Goal: Task Accomplishment & Management: Use online tool/utility

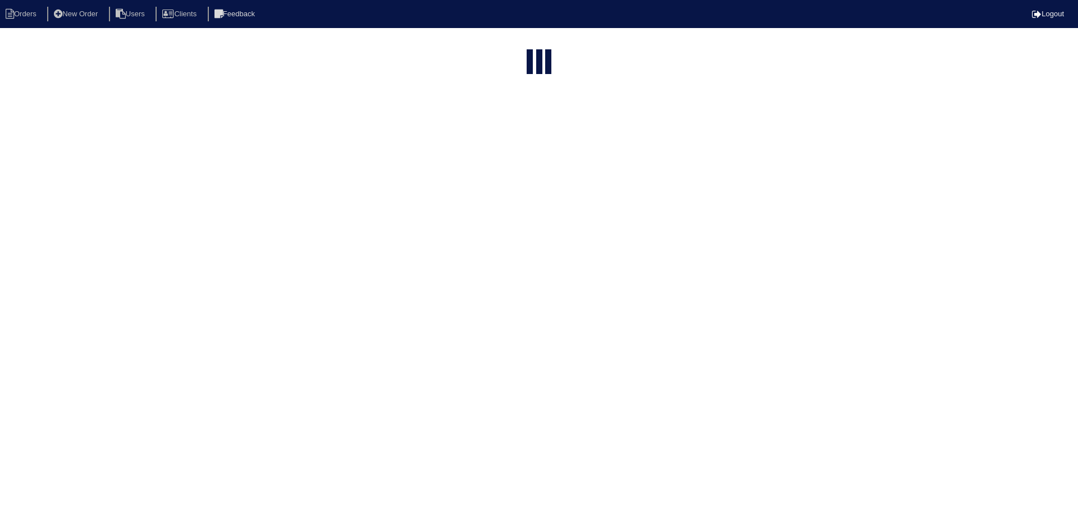
select select "15"
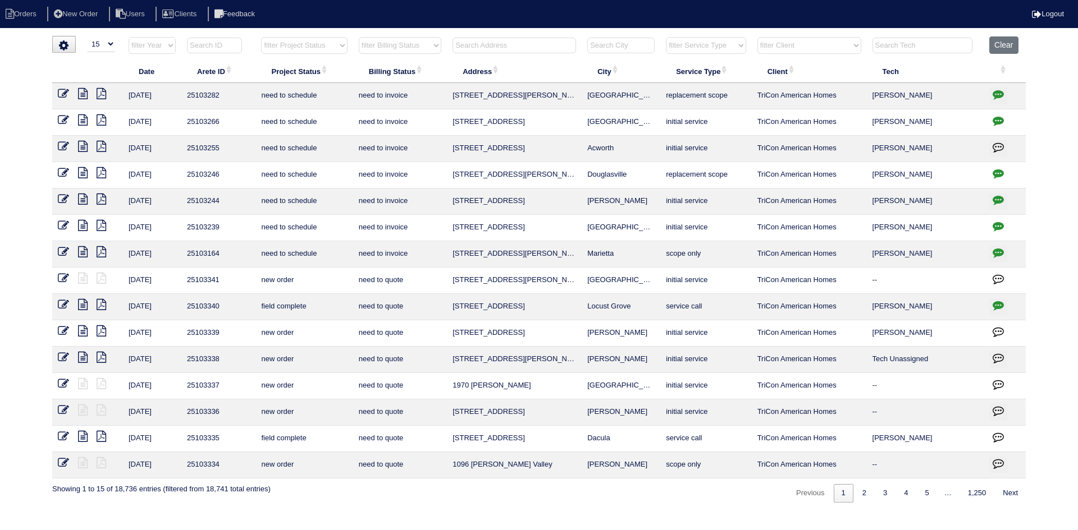
click at [503, 53] on input "text" at bounding box center [513, 46] width 123 height 16
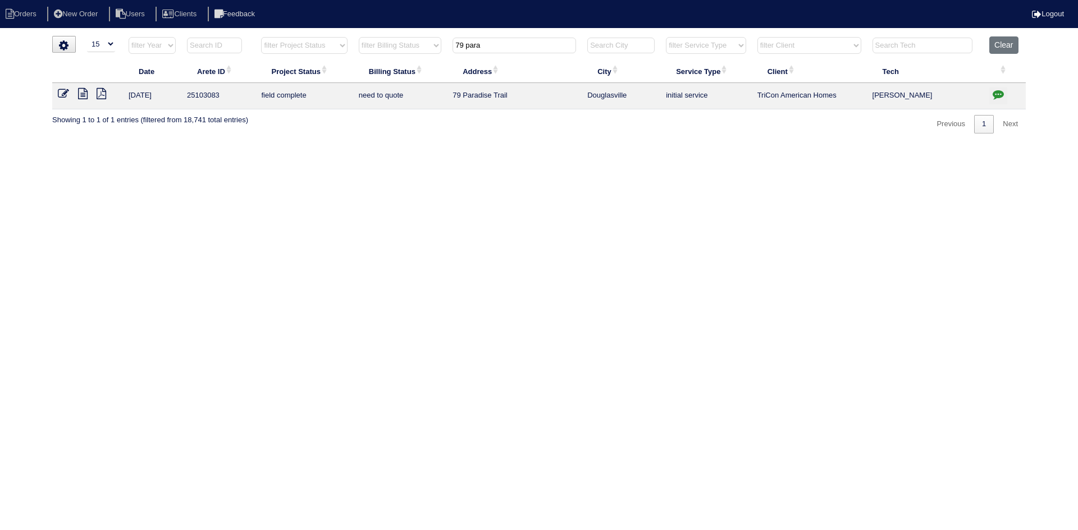
type input "79 para"
click at [80, 95] on icon at bounding box center [83, 93] width 10 height 11
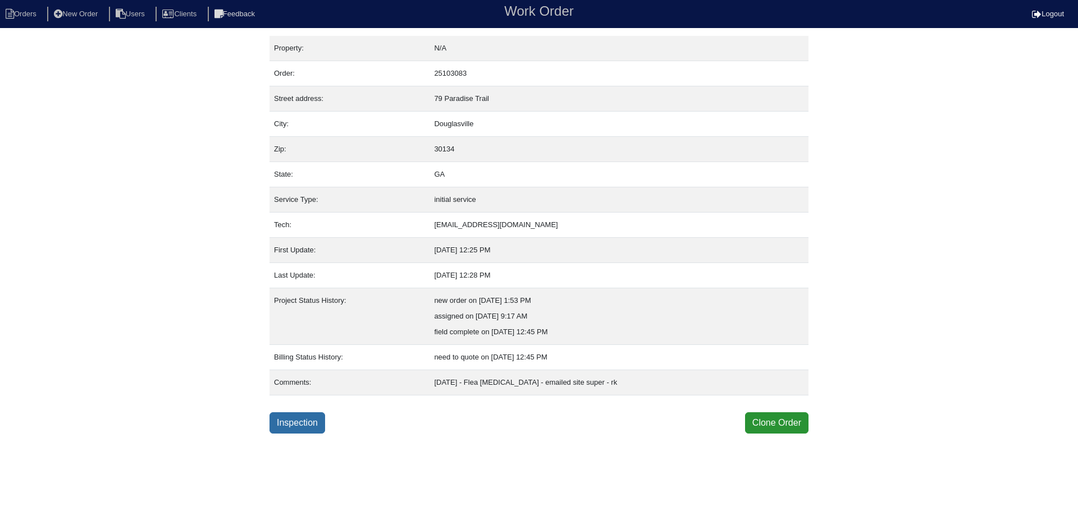
click at [286, 415] on link "Inspection" at bounding box center [297, 423] width 56 height 21
click at [299, 424] on link "Inspection" at bounding box center [297, 423] width 56 height 21
click at [306, 427] on link "Inspection" at bounding box center [297, 423] width 56 height 21
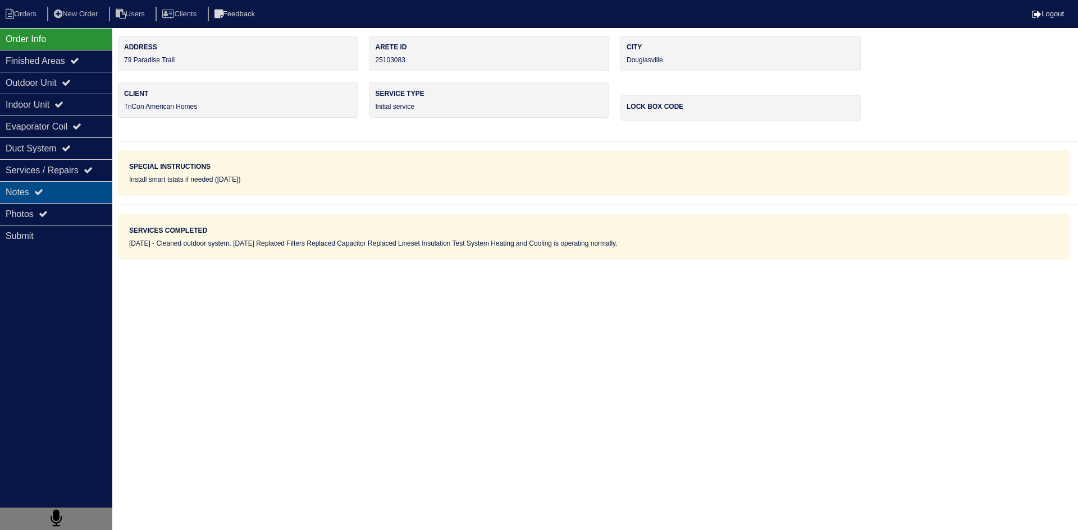
click at [73, 195] on div "Notes" at bounding box center [56, 192] width 112 height 22
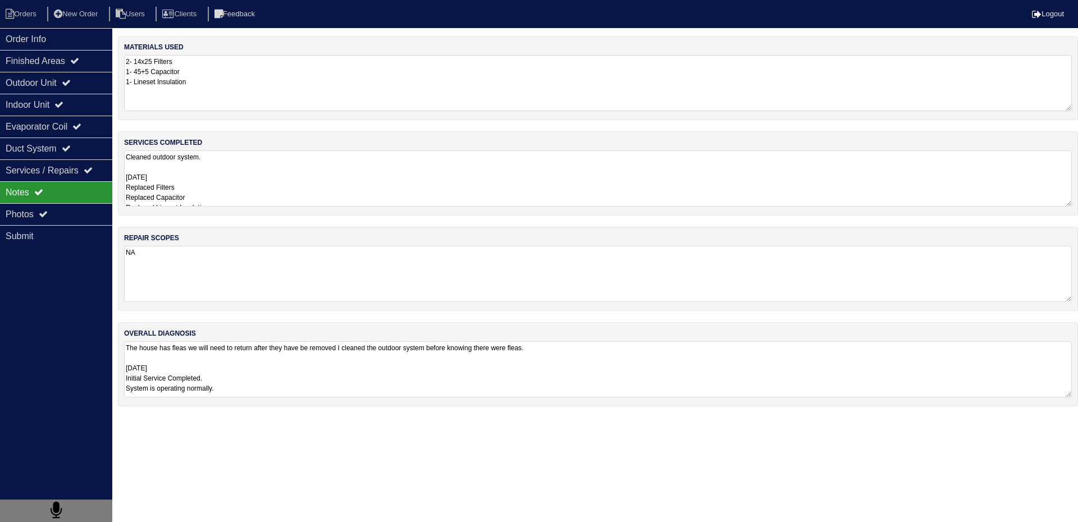
click at [222, 198] on textarea "Cleaned outdoor system. 9/9/25 Replaced Filters Replaced Capacitor Replaced Lin…" at bounding box center [597, 178] width 947 height 56
click at [49, 108] on div "Indoor Unit" at bounding box center [56, 105] width 112 height 22
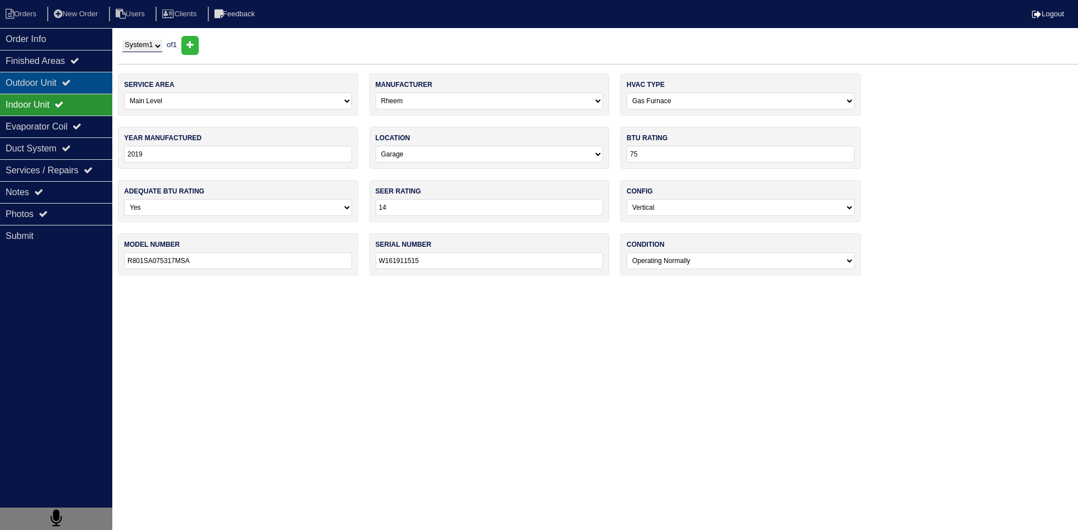
click at [52, 85] on div "Outdoor Unit" at bounding box center [56, 83] width 112 height 22
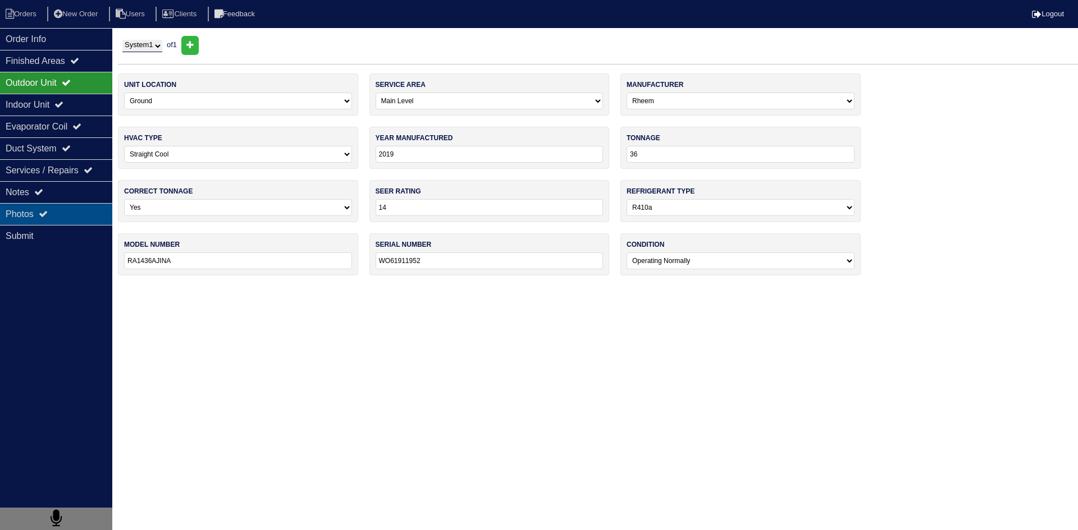
click at [68, 210] on div "Photos" at bounding box center [56, 214] width 112 height 22
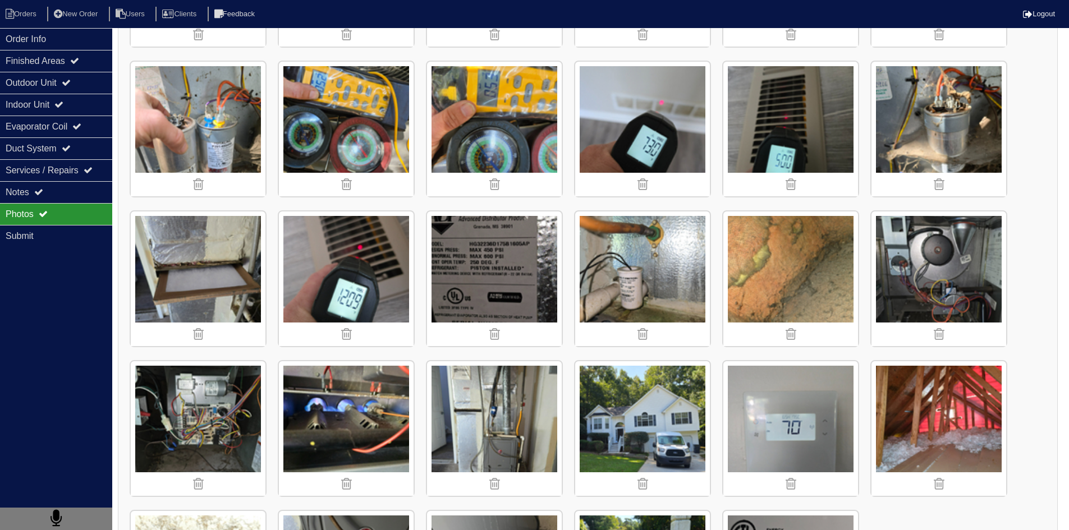
scroll to position [882, 0]
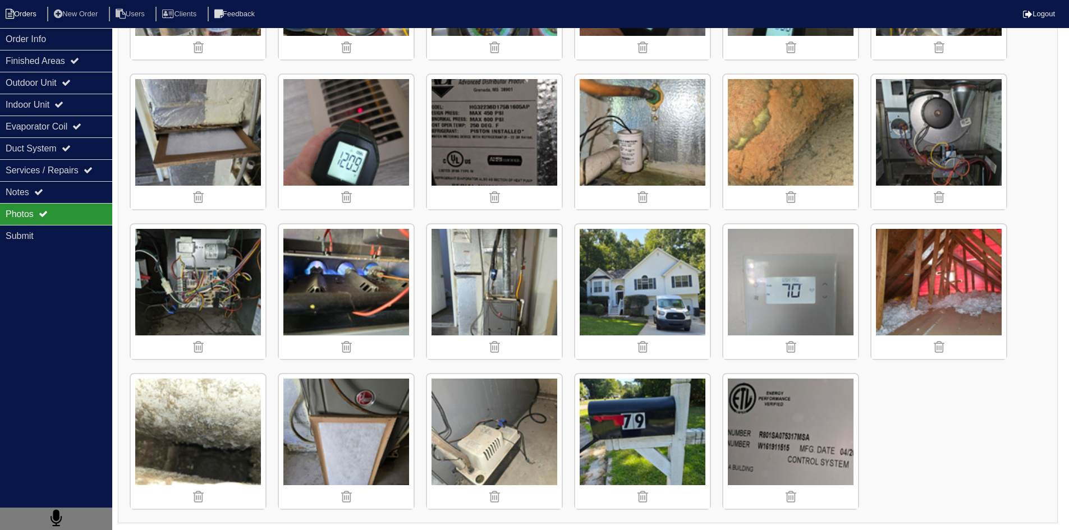
click at [32, 13] on li "Orders" at bounding box center [22, 14] width 45 height 15
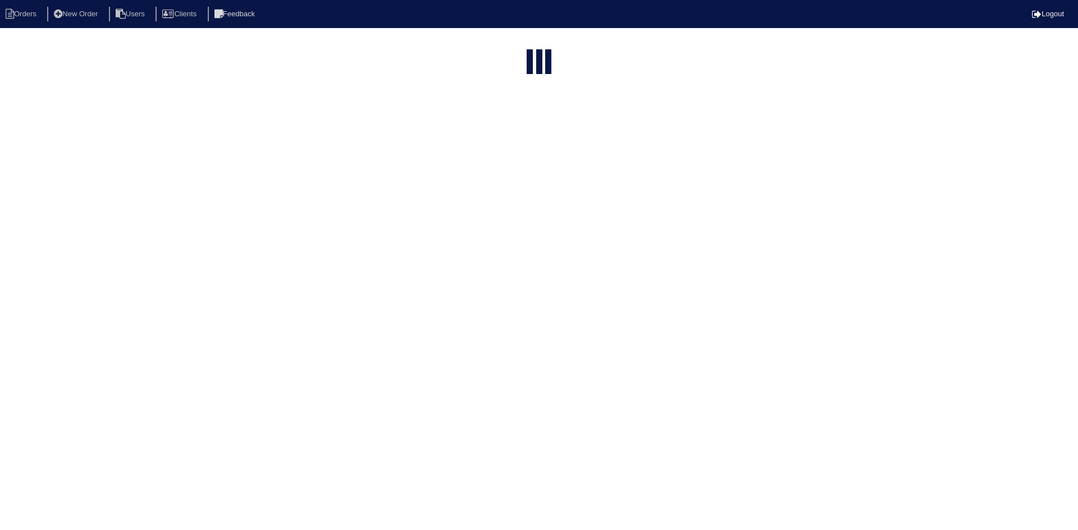
select select "15"
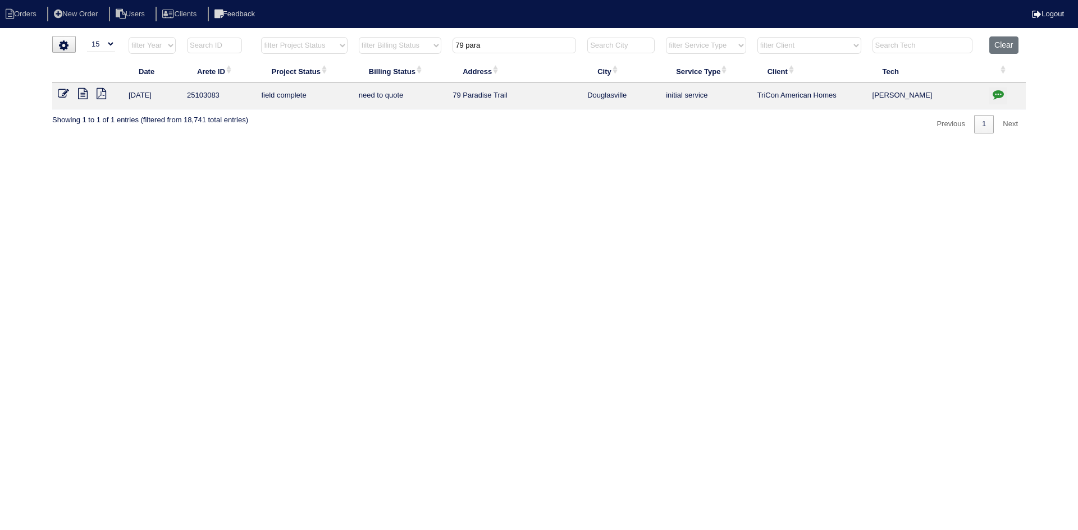
click at [511, 40] on input "79 para" at bounding box center [513, 46] width 123 height 16
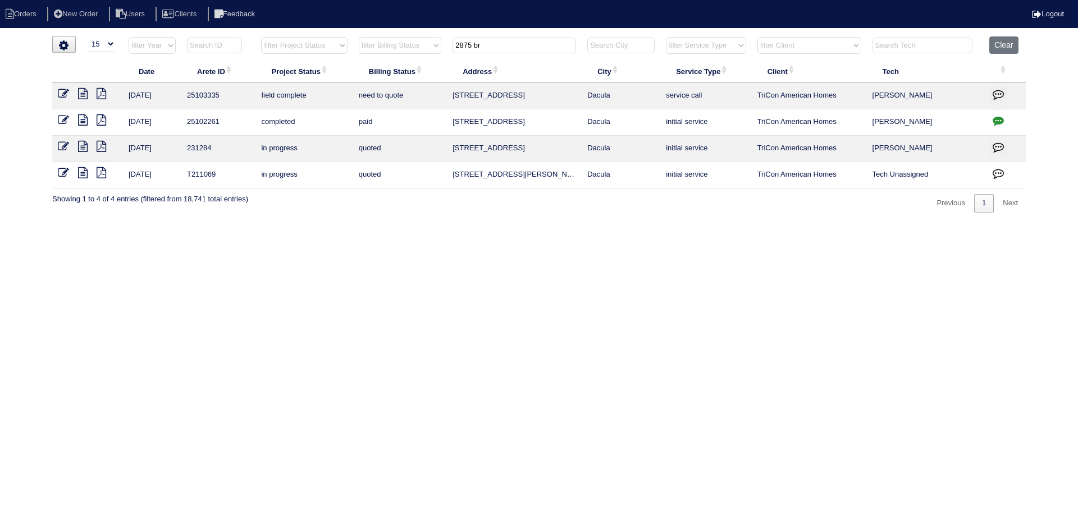
type input "2875 br"
click at [84, 94] on icon at bounding box center [83, 93] width 10 height 11
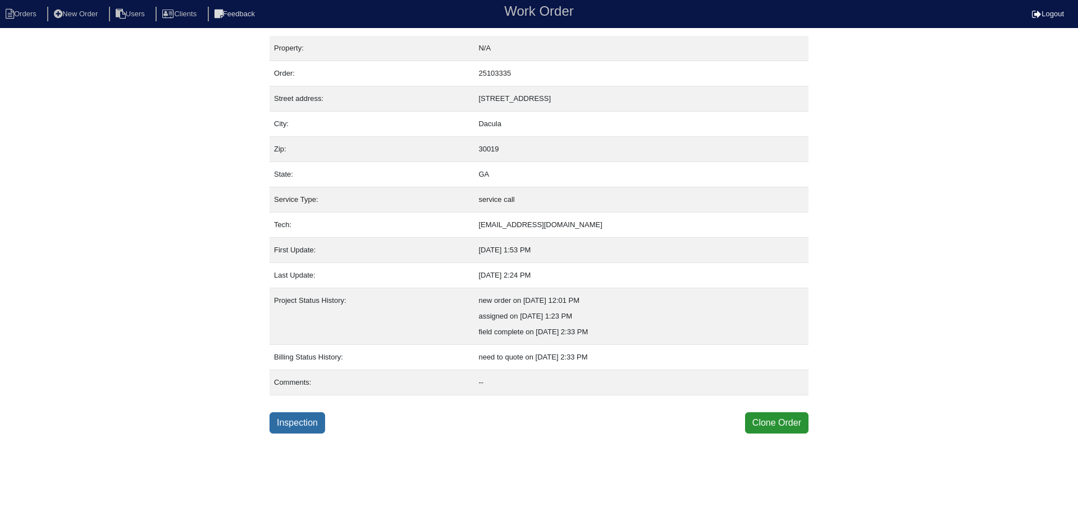
click at [308, 426] on link "Inspection" at bounding box center [297, 423] width 56 height 21
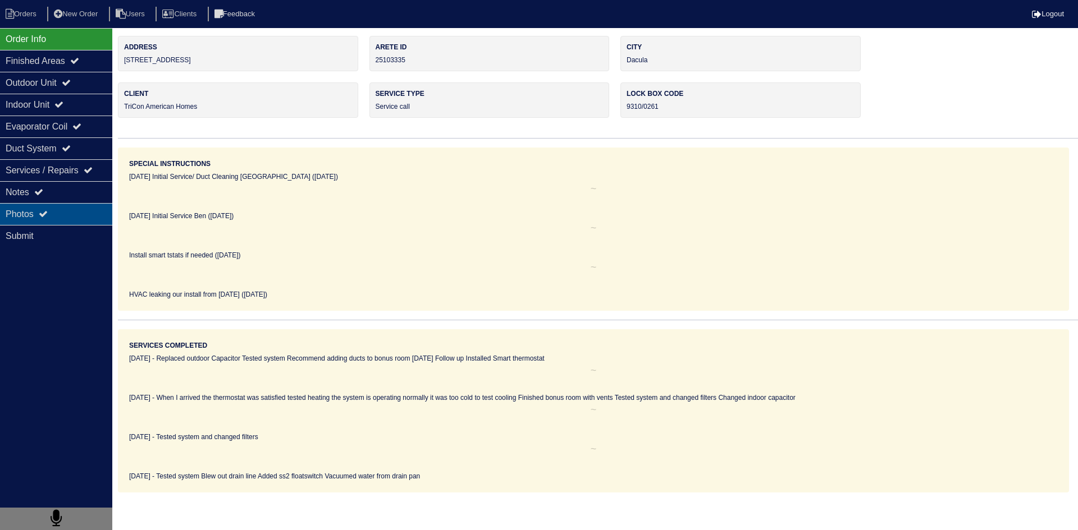
click at [66, 214] on div "Photos" at bounding box center [56, 214] width 112 height 22
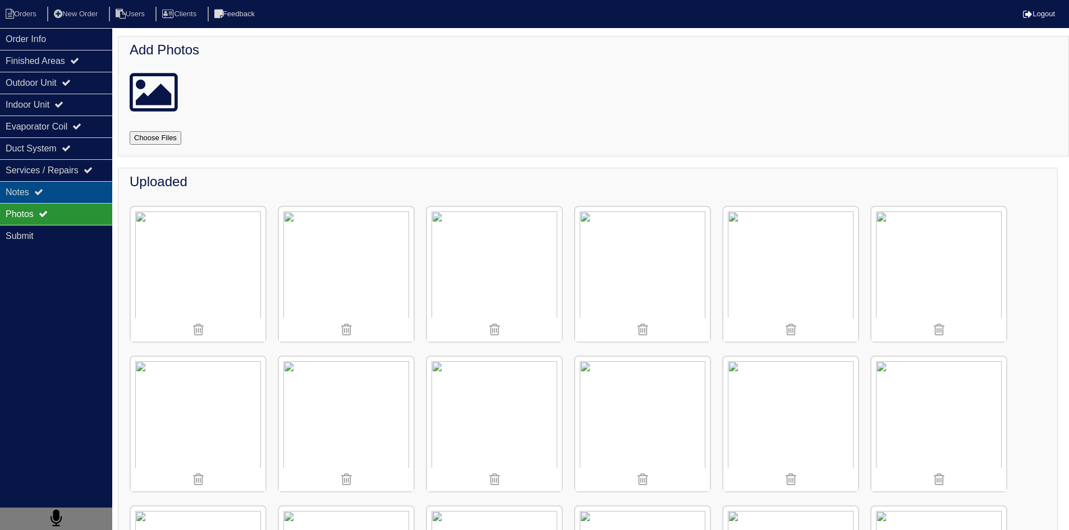
click at [71, 194] on div "Notes" at bounding box center [56, 192] width 112 height 22
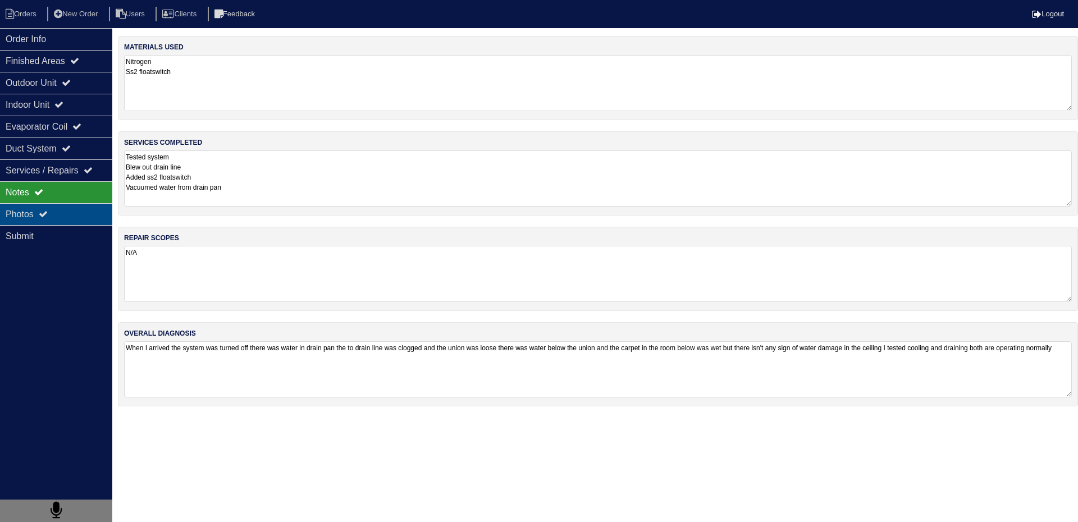
click at [83, 218] on div "Photos" at bounding box center [56, 214] width 112 height 22
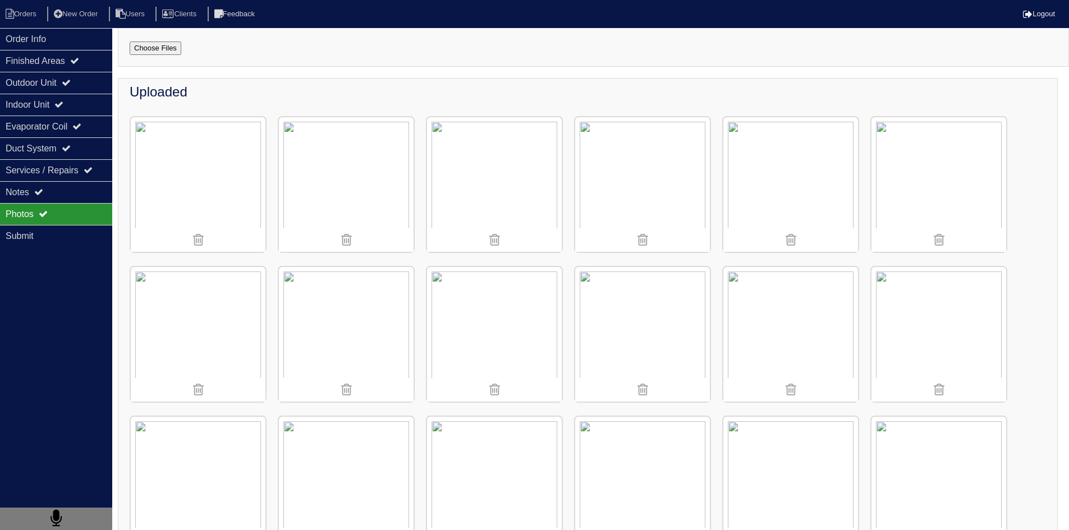
scroll to position [78, 0]
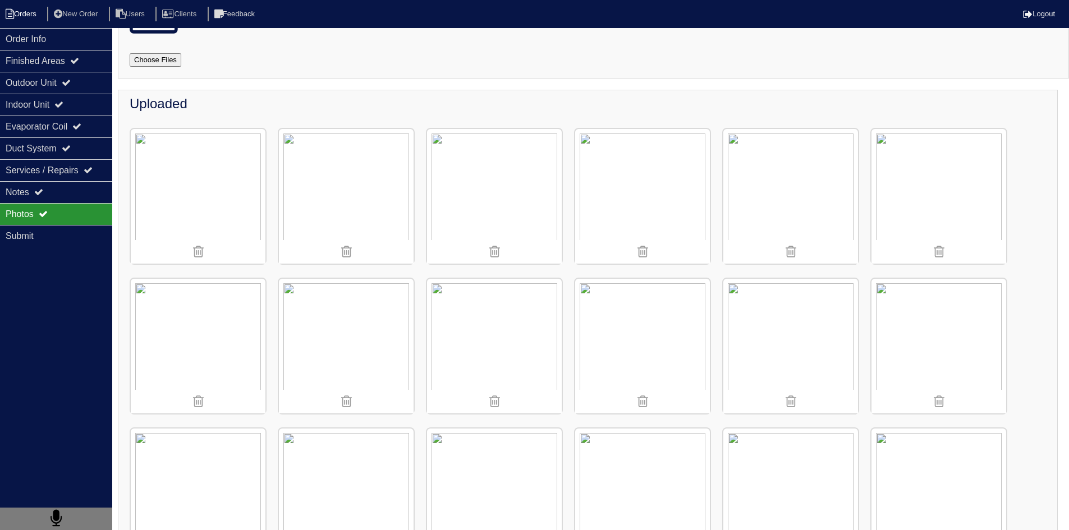
click at [35, 11] on li "Orders" at bounding box center [22, 14] width 45 height 15
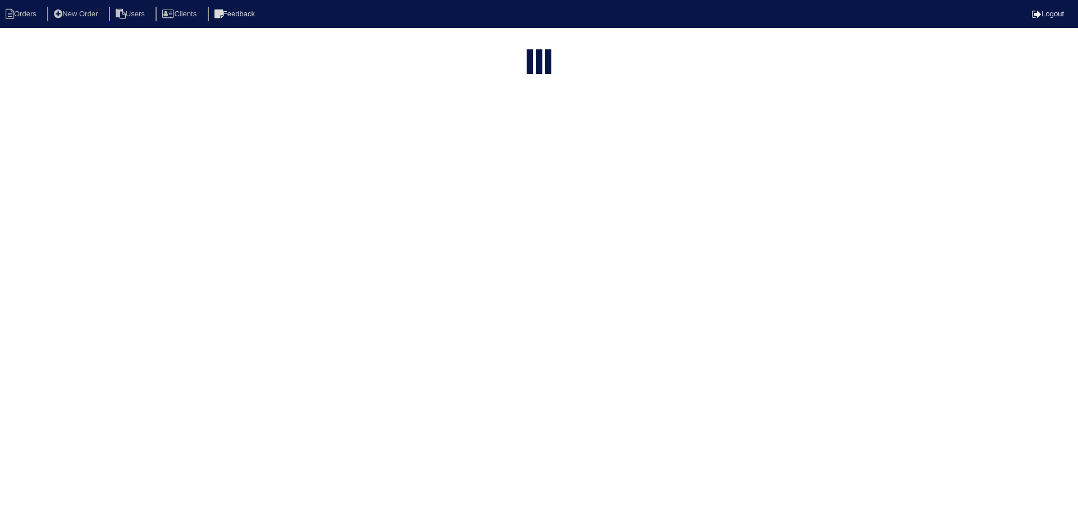
select select "15"
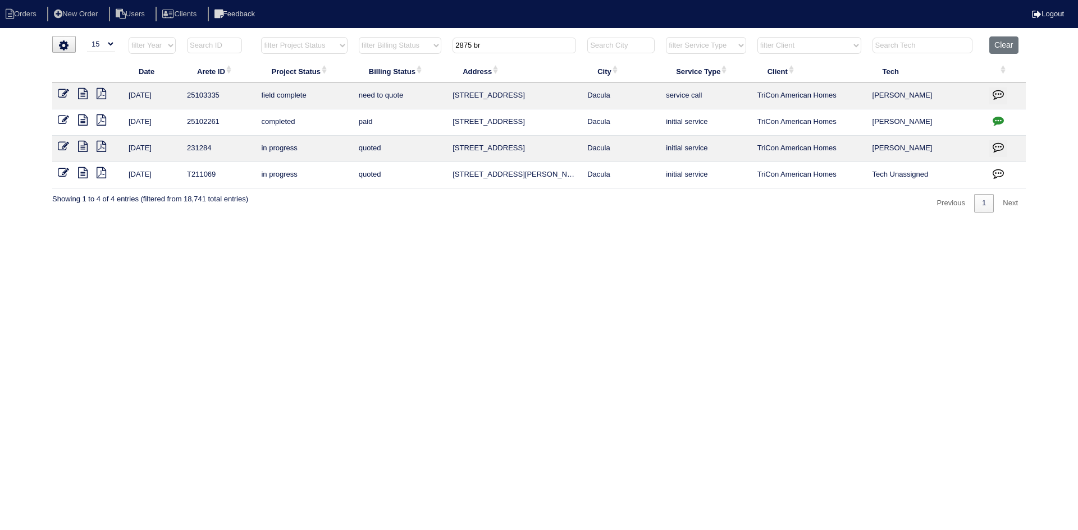
click at [498, 45] on input "2875 br" at bounding box center [513, 46] width 123 height 16
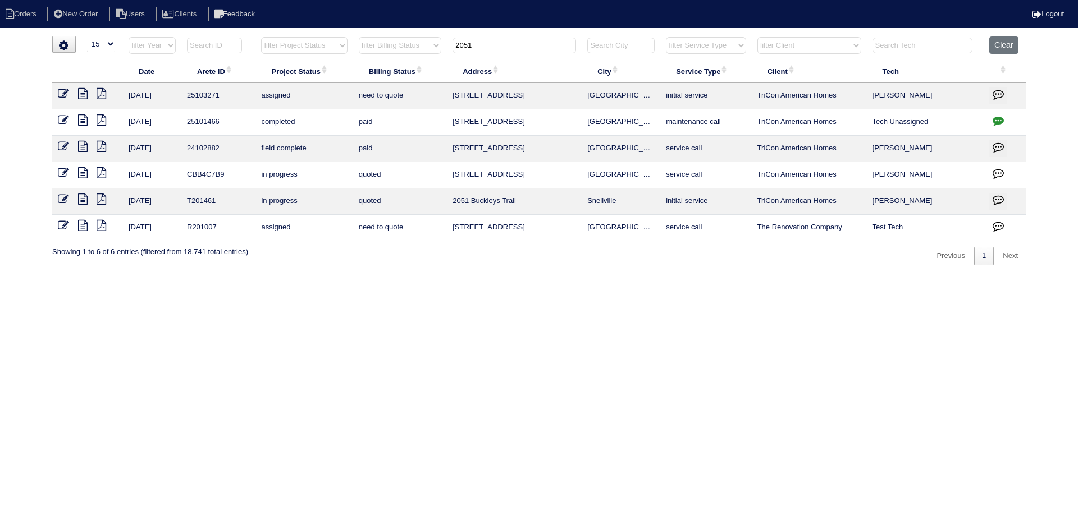
type input "2051"
click at [83, 96] on icon at bounding box center [83, 93] width 10 height 11
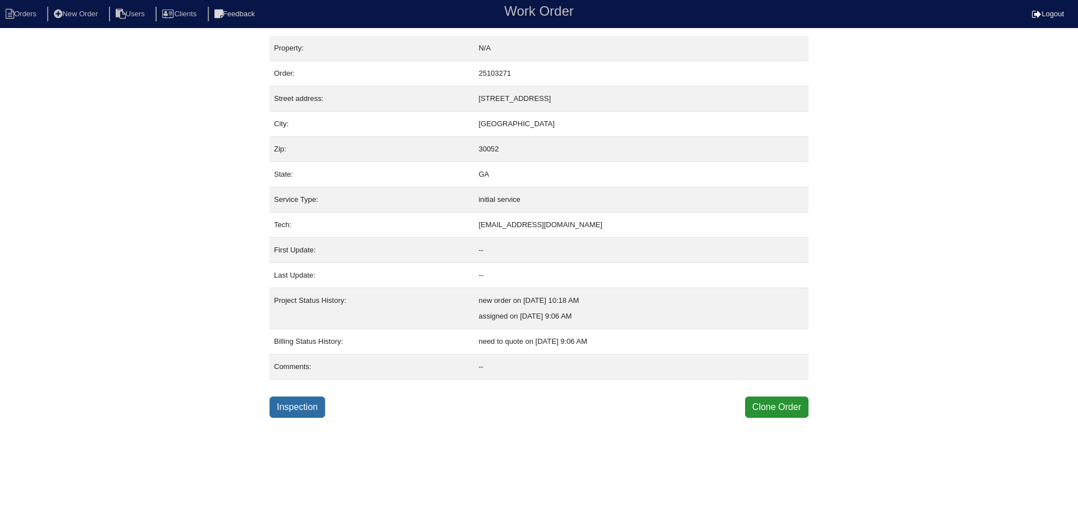
click at [315, 409] on link "Inspection" at bounding box center [297, 407] width 56 height 21
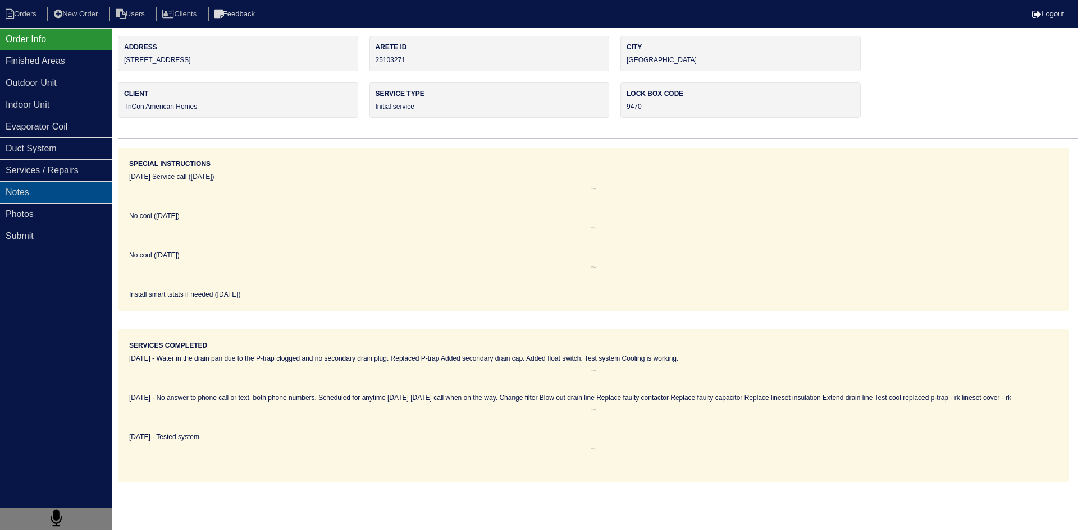
click at [71, 200] on div "Notes" at bounding box center [56, 192] width 112 height 22
